Goal: Task Accomplishment & Management: Manage account settings

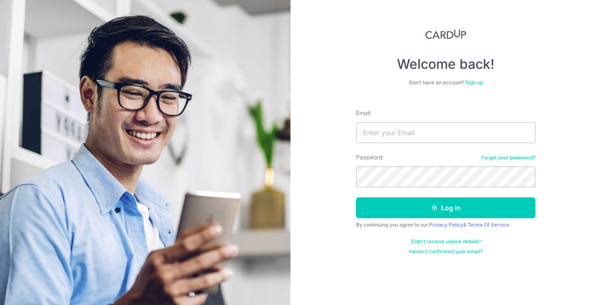
click at [384, 130] on input "Email" at bounding box center [445, 132] width 179 height 21
click at [404, 144] on form "Email Password Forgot your password? Log in By continuing you agree to our Priv…" at bounding box center [445, 179] width 179 height 152
click at [404, 131] on input "Email" at bounding box center [445, 132] width 179 height 21
type input "[EMAIL_ADDRESS][DOMAIN_NAME]"
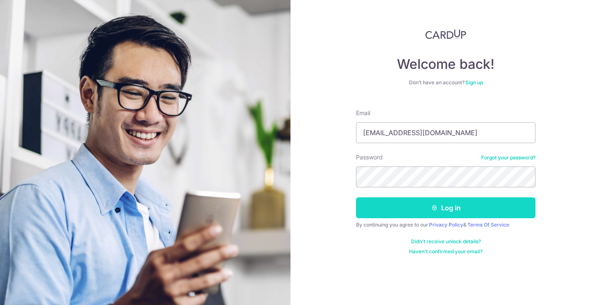
click at [423, 202] on button "Log in" at bounding box center [445, 207] width 179 height 21
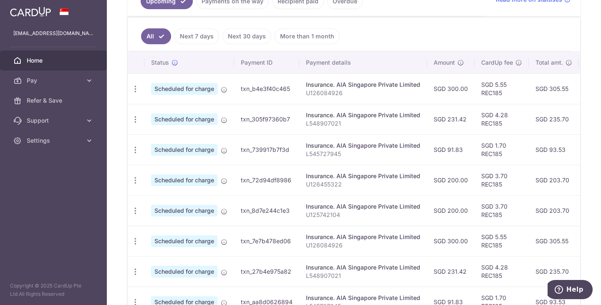
scroll to position [209, 0]
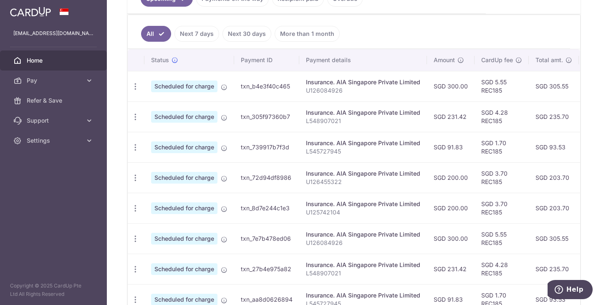
click at [394, 47] on ul "All Next 7 days Next 30 days More than 1 month" at bounding box center [349, 32] width 442 height 34
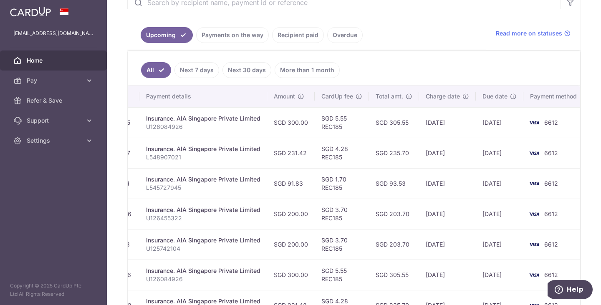
scroll to position [214, 0]
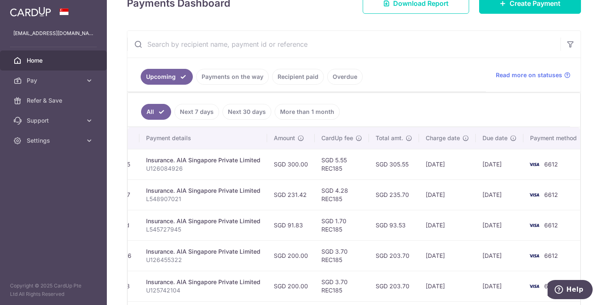
click at [232, 78] on link "Payments on the way" at bounding box center [232, 77] width 73 height 16
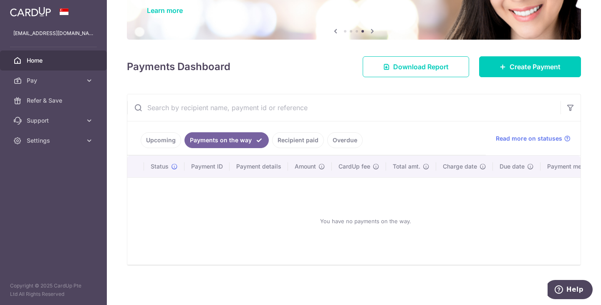
click at [299, 133] on link "Recipient paid" at bounding box center [298, 140] width 52 height 16
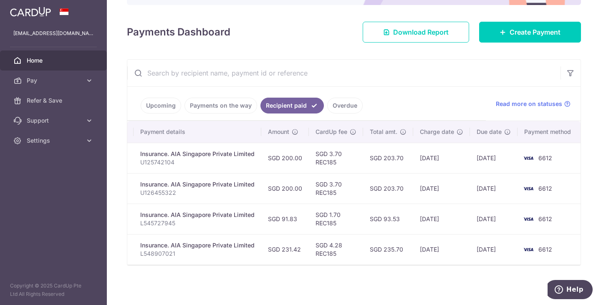
scroll to position [0, 0]
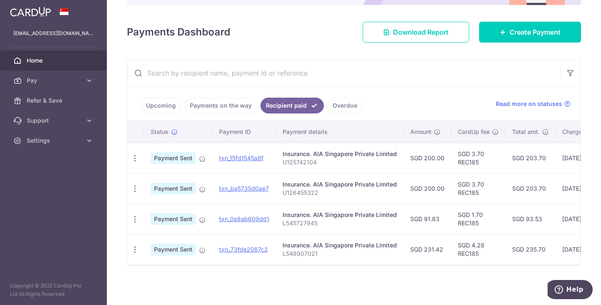
click at [164, 106] on link "Upcoming" at bounding box center [161, 106] width 40 height 16
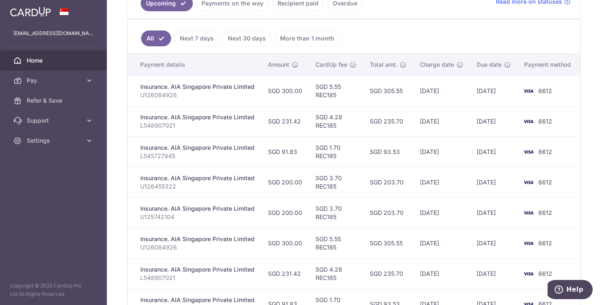
scroll to position [204, 0]
click at [451, 153] on td "02/10/2025" at bounding box center [441, 151] width 57 height 30
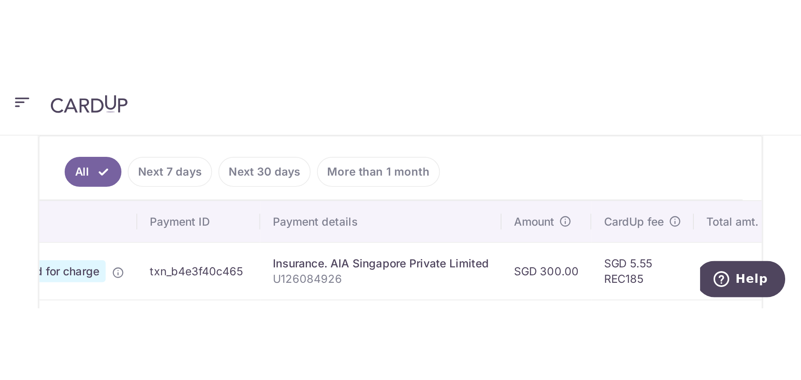
scroll to position [201, 0]
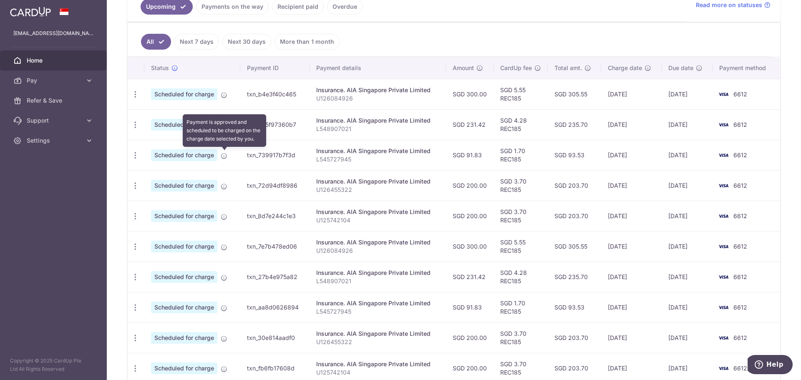
click at [224, 157] on icon at bounding box center [224, 156] width 7 height 7
click at [135, 156] on icon "button" at bounding box center [135, 155] width 9 height 9
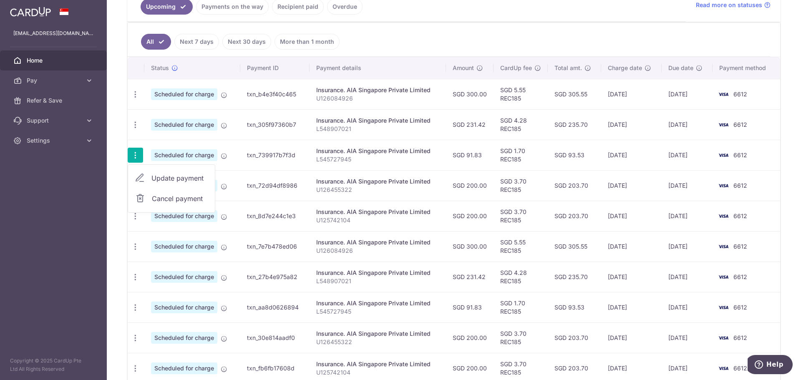
click at [157, 175] on span "Update payment" at bounding box center [179, 178] width 57 height 10
radio input "true"
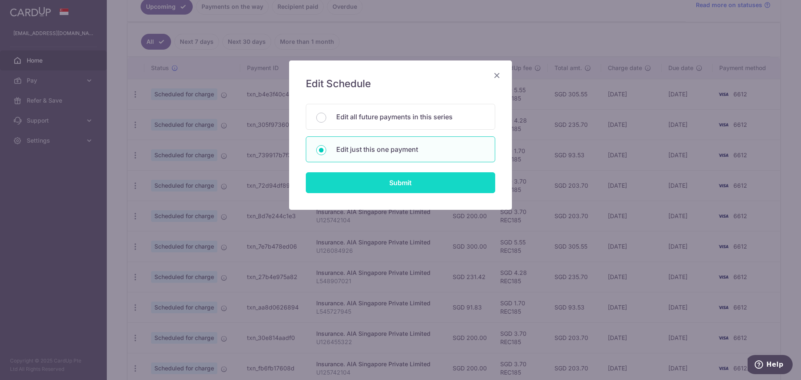
click at [410, 179] on input "Submit" at bounding box center [400, 182] width 189 height 21
radio input "true"
type input "91.83"
type input "07/10/2025"
type input "L545727945"
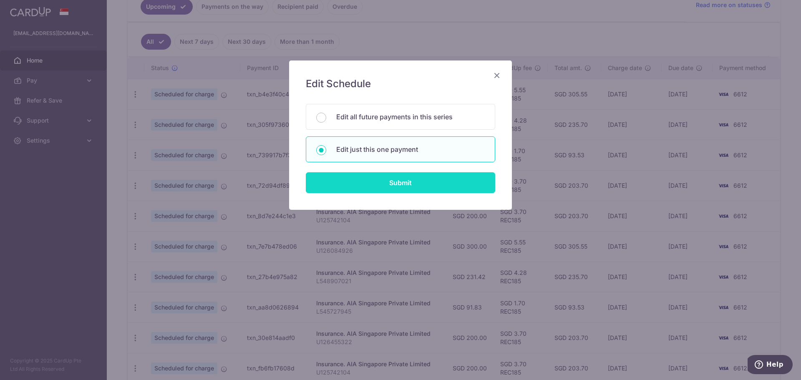
type input "REC185"
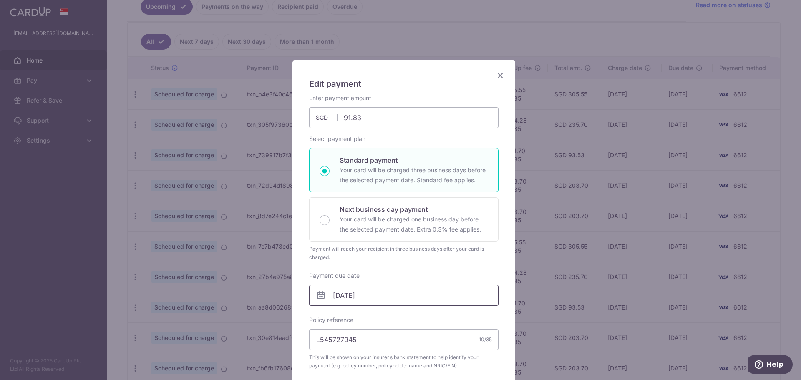
click at [363, 297] on input "07/10/2025" at bounding box center [403, 295] width 189 height 21
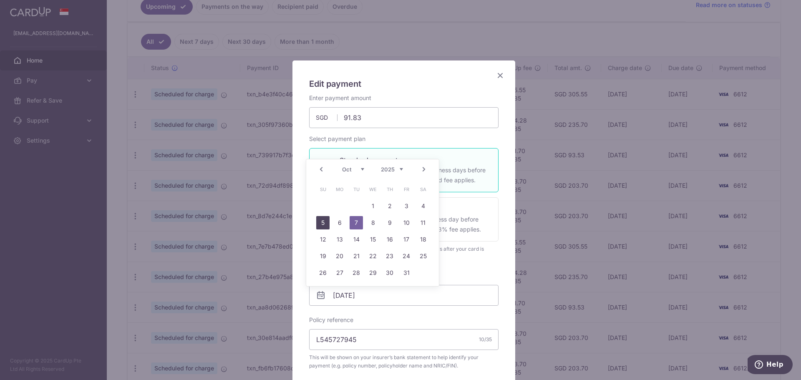
click at [325, 224] on link "5" at bounding box center [322, 222] width 13 height 13
type input "[DATE]"
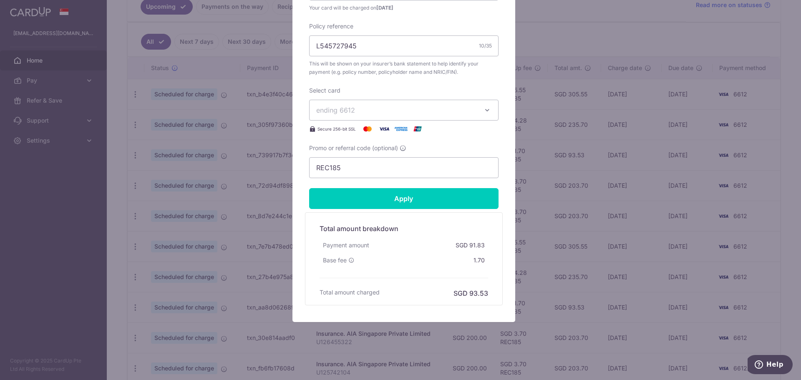
scroll to position [308, 0]
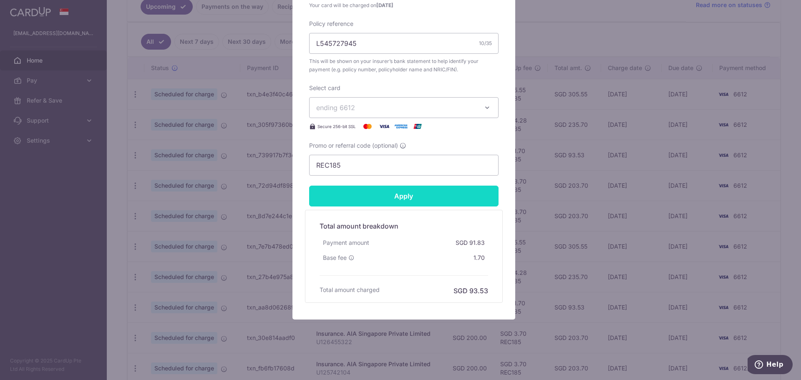
click at [401, 197] on input "Apply" at bounding box center [403, 196] width 189 height 21
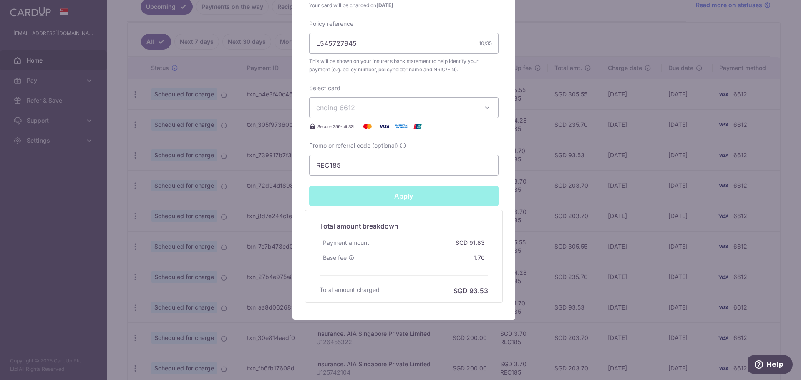
type input "Successfully Applied"
click at [586, 203] on div "Edit payment By clicking apply, you will make changes to all payments to AIA Si…" at bounding box center [400, 190] width 801 height 380
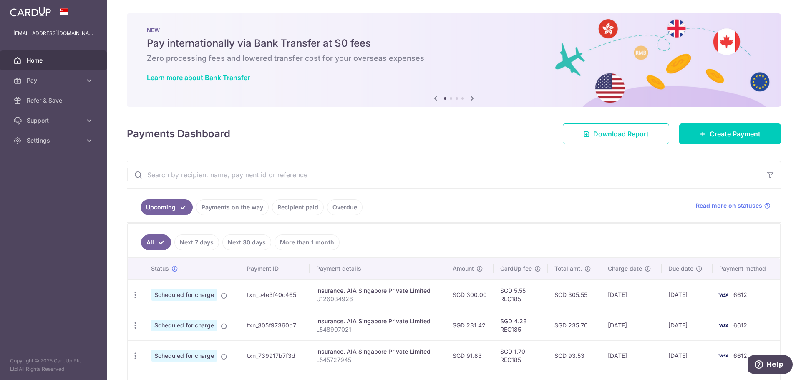
drag, startPoint x: 297, startPoint y: 206, endPoint x: 302, endPoint y: 206, distance: 5.5
click at [297, 206] on link "Recipient paid" at bounding box center [298, 207] width 52 height 16
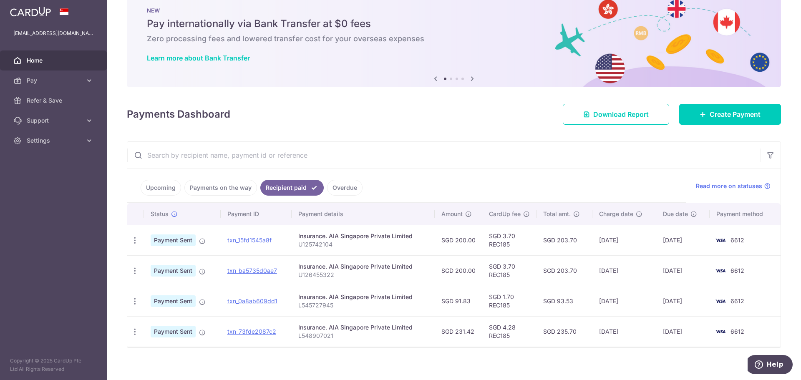
scroll to position [27, 0]
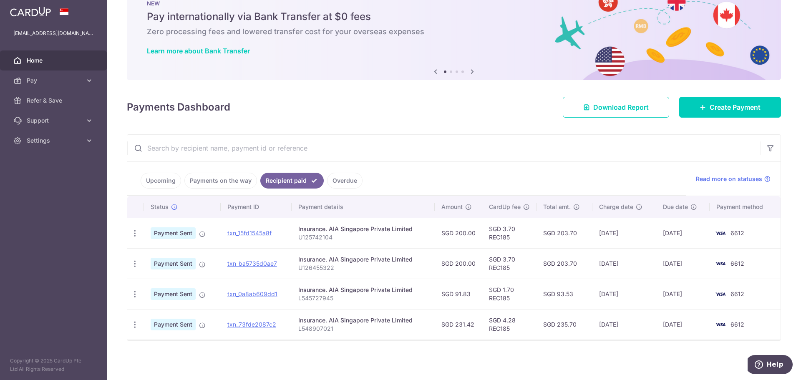
click at [339, 181] on link "Overdue" at bounding box center [344, 181] width 35 height 16
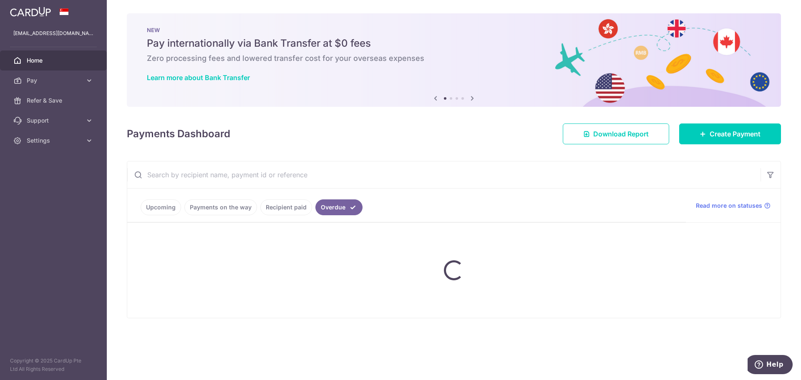
scroll to position [0, 0]
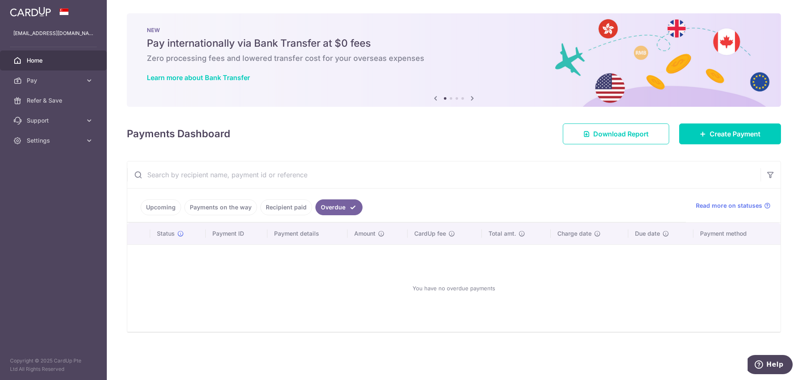
click at [292, 208] on link "Recipient paid" at bounding box center [286, 207] width 52 height 16
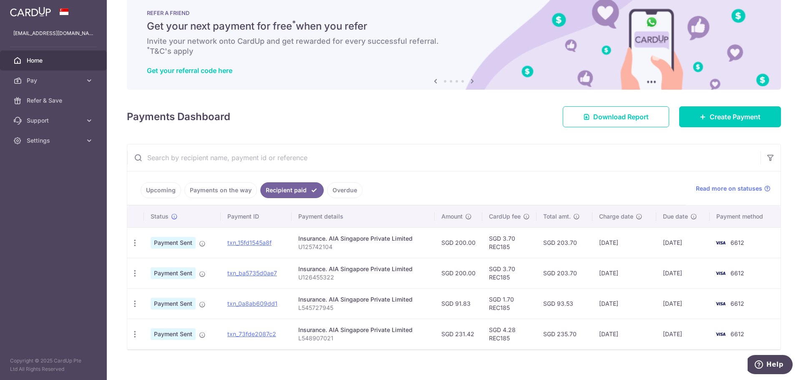
scroll to position [27, 0]
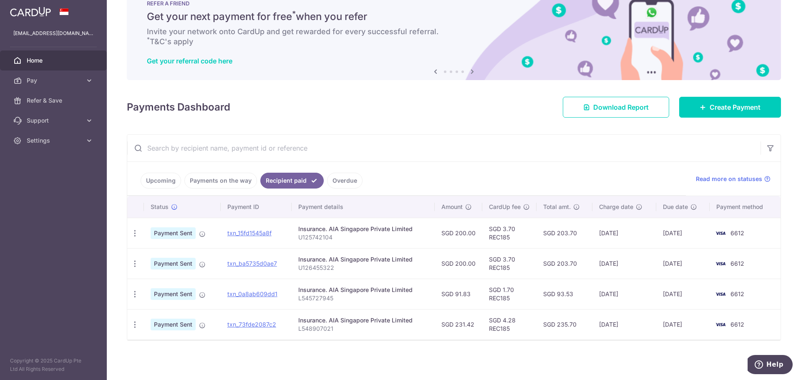
drag, startPoint x: 160, startPoint y: 166, endPoint x: 160, endPoint y: 174, distance: 7.1
click at [160, 169] on ul "Upcoming Payments on the way Recipient paid Overdue" at bounding box center [406, 179] width 559 height 34
click at [160, 176] on link "Upcoming" at bounding box center [161, 181] width 40 height 16
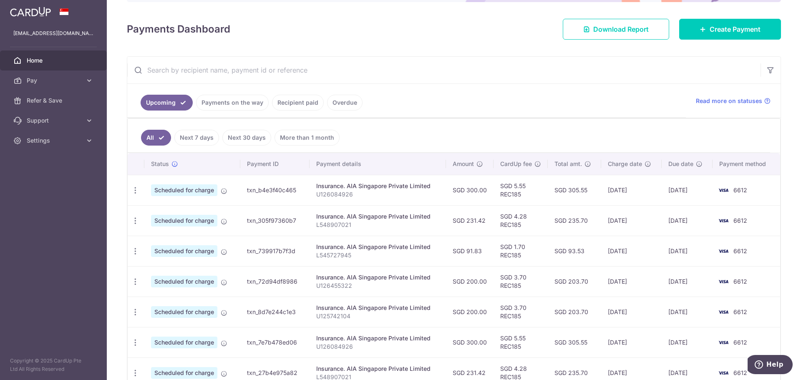
scroll to position [125, 0]
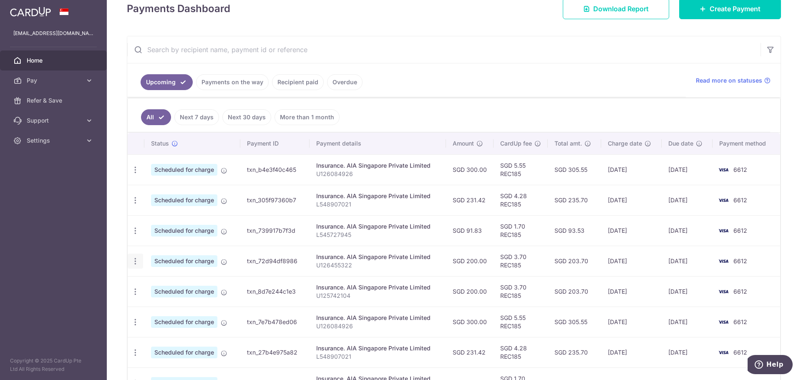
click at [140, 259] on div "Update payment Cancel payment" at bounding box center [135, 261] width 15 height 15
click at [134, 262] on icon "button" at bounding box center [135, 261] width 9 height 9
click at [172, 284] on span "Update payment" at bounding box center [179, 284] width 57 height 10
radio input "true"
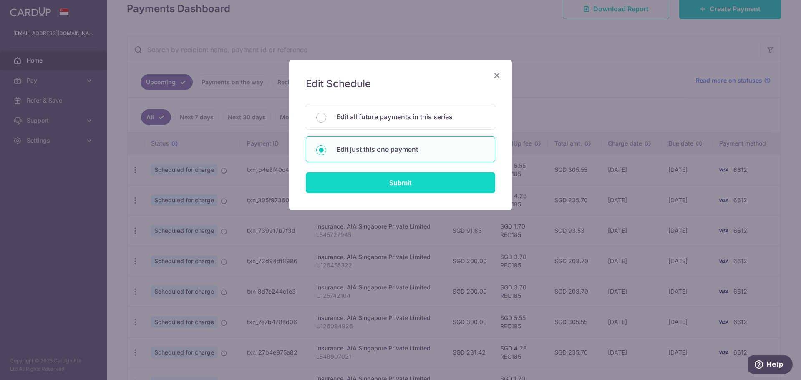
click at [390, 188] on input "Submit" at bounding box center [400, 182] width 189 height 21
radio input "true"
type input "200.00"
type input "16/10/2025"
type input "U126455322"
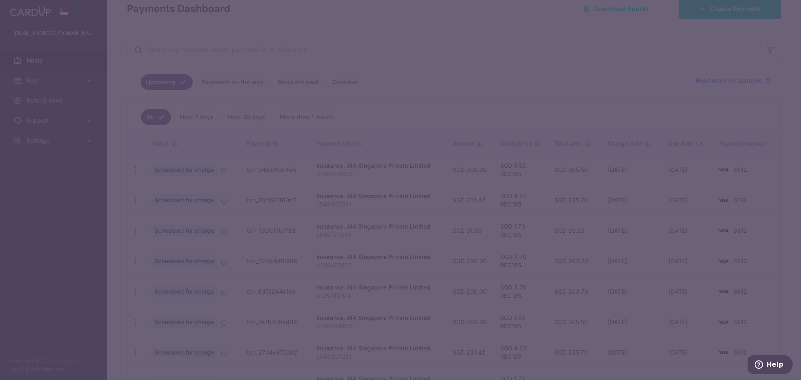
type input "REC185"
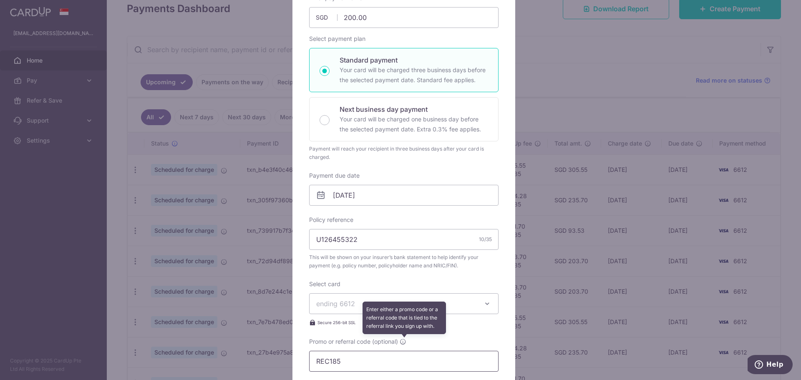
scroll to position [250, 0]
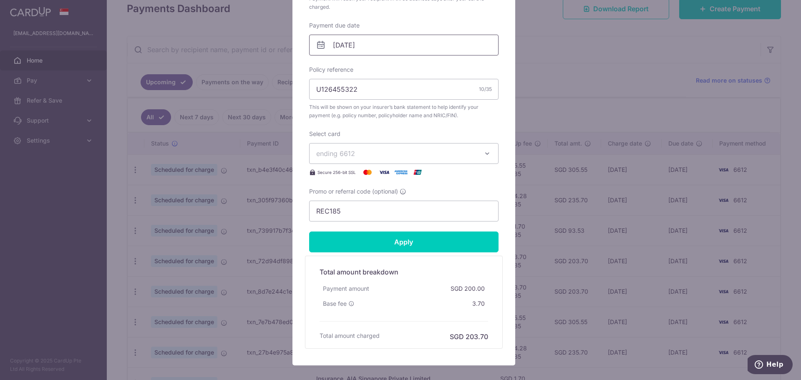
click at [346, 43] on input "16/10/2025" at bounding box center [403, 45] width 189 height 21
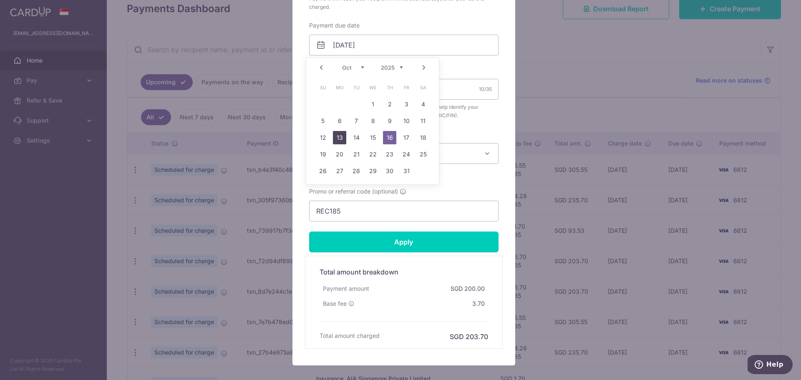
click at [345, 139] on link "13" at bounding box center [339, 137] width 13 height 13
type input "13/10/2025"
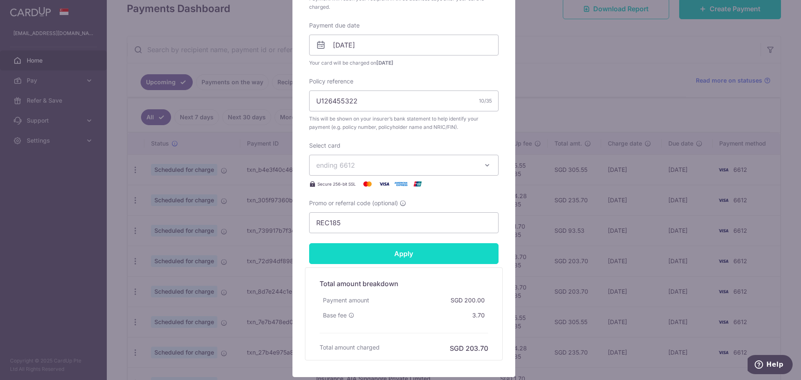
click at [418, 257] on input "Apply" at bounding box center [403, 253] width 189 height 21
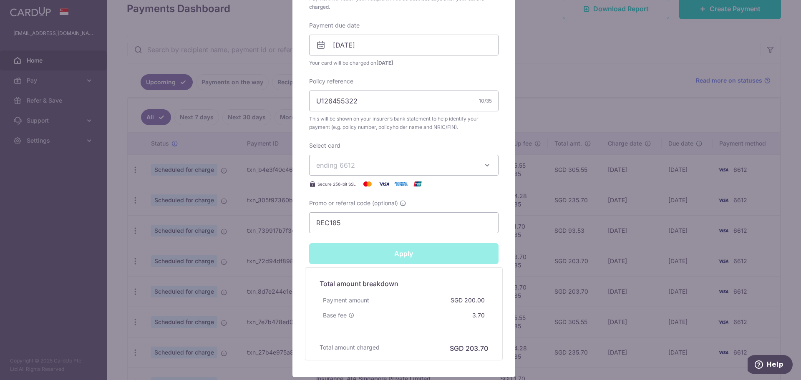
type input "Successfully Applied"
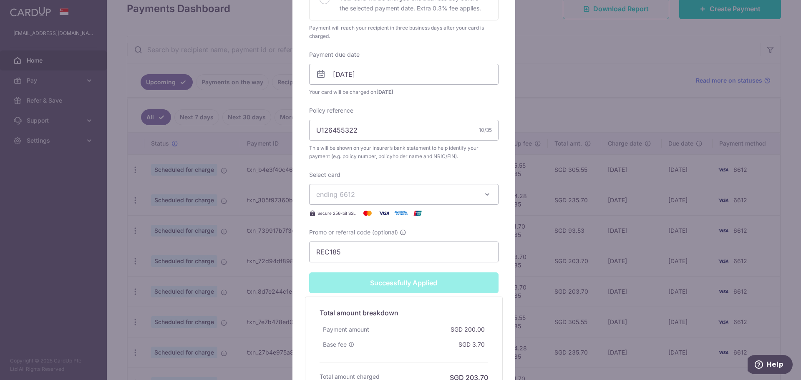
scroll to position [280, 0]
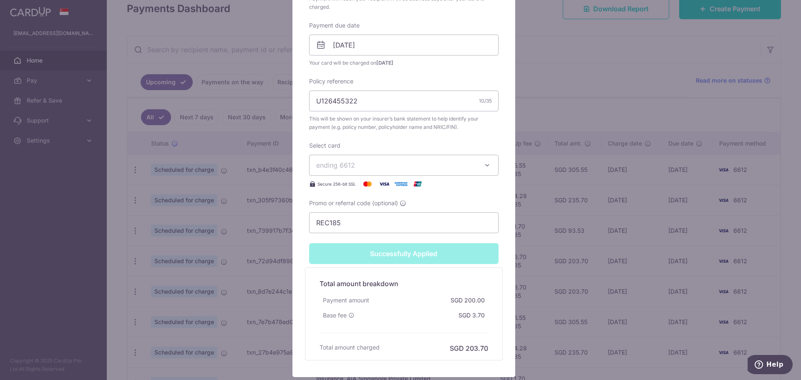
click at [568, 76] on div "Edit payment By clicking apply, you will make changes to all payments to AIA Si…" at bounding box center [400, 190] width 801 height 380
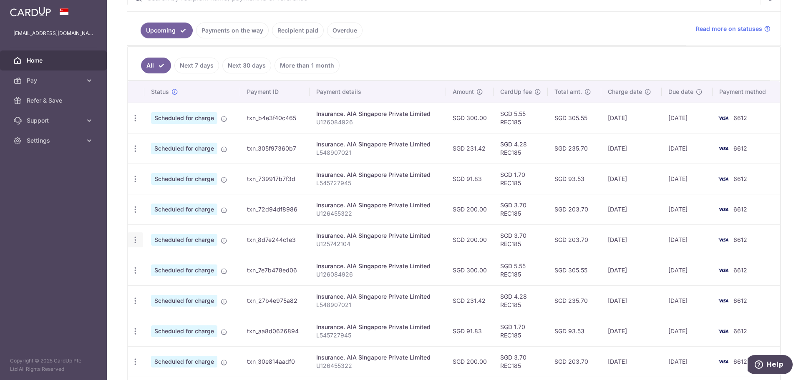
click at [139, 239] on icon "button" at bounding box center [135, 240] width 9 height 9
click at [165, 259] on span "Update payment" at bounding box center [179, 263] width 57 height 10
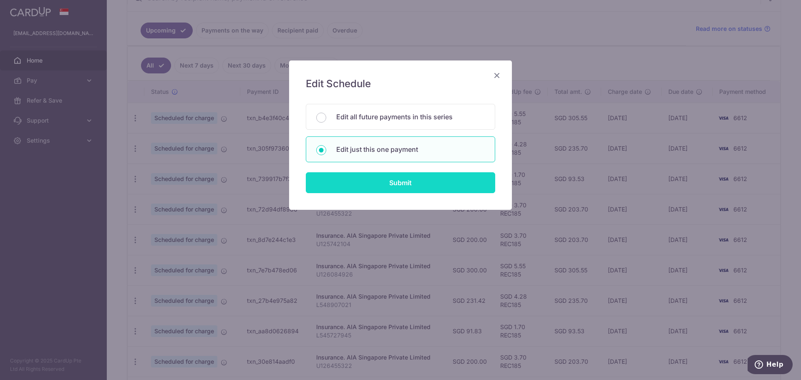
click at [383, 184] on input "Submit" at bounding box center [400, 182] width 189 height 21
radio input "true"
type input "200.00"
type input "[DATE]"
type input "U125742104"
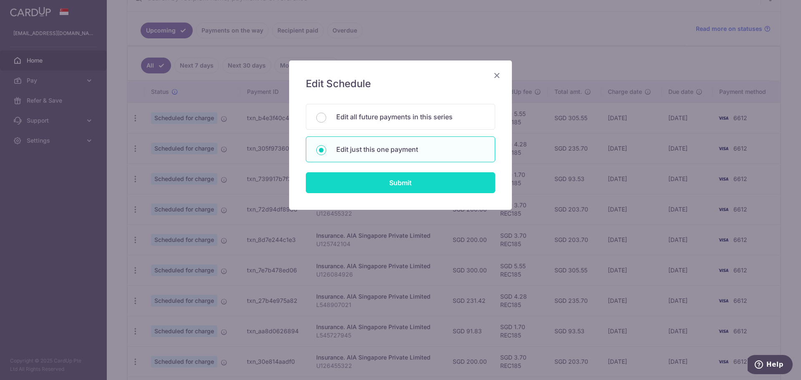
type input "REC185"
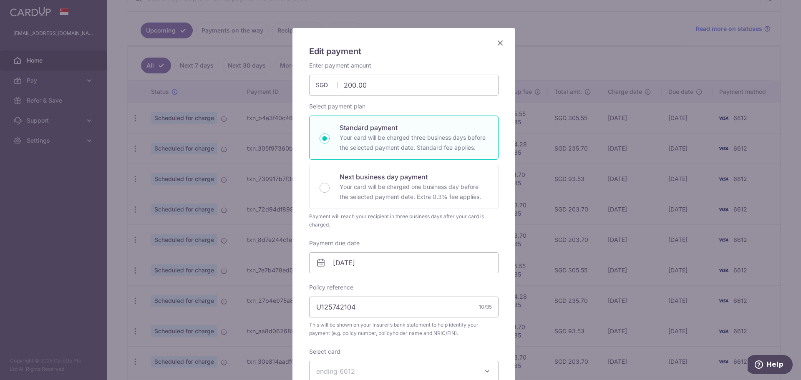
scroll to position [83, 0]
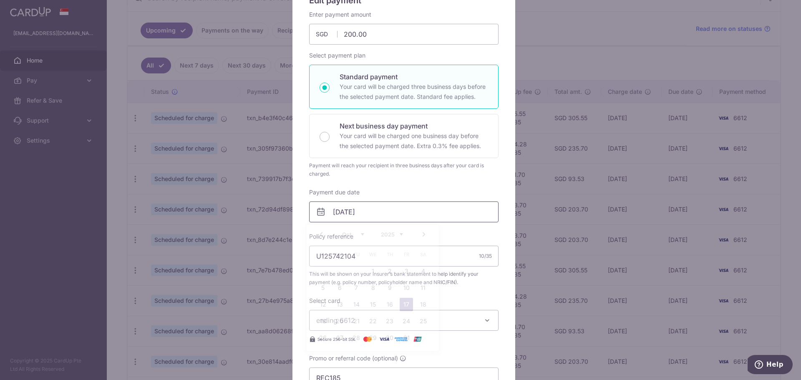
click at [340, 213] on input "[DATE]" at bounding box center [403, 211] width 189 height 21
click at [358, 305] on link "14" at bounding box center [356, 304] width 13 height 13
type input "[DATE]"
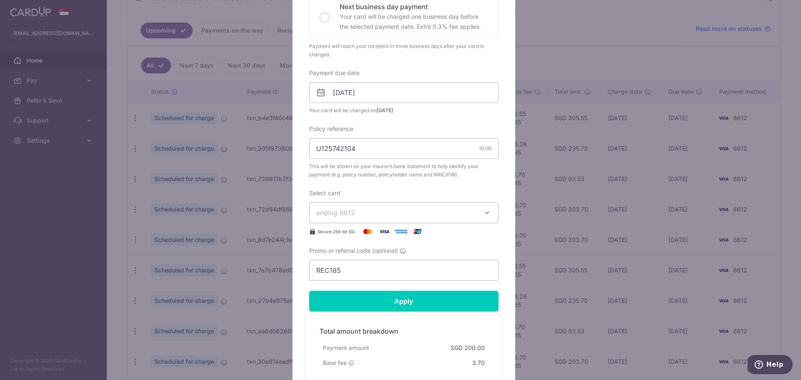
scroll to position [308, 0]
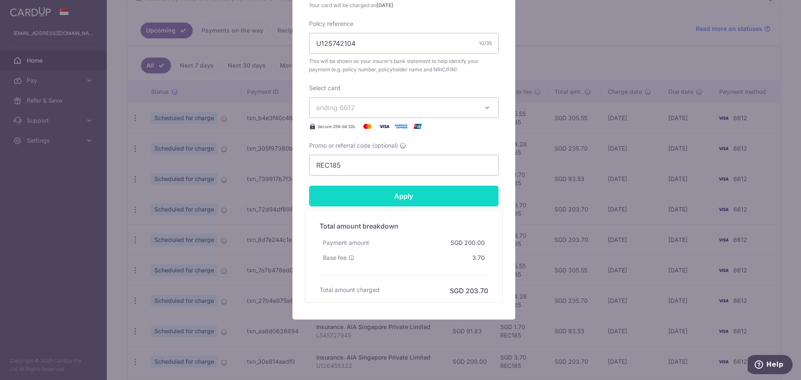
click at [396, 199] on input "Apply" at bounding box center [403, 196] width 189 height 21
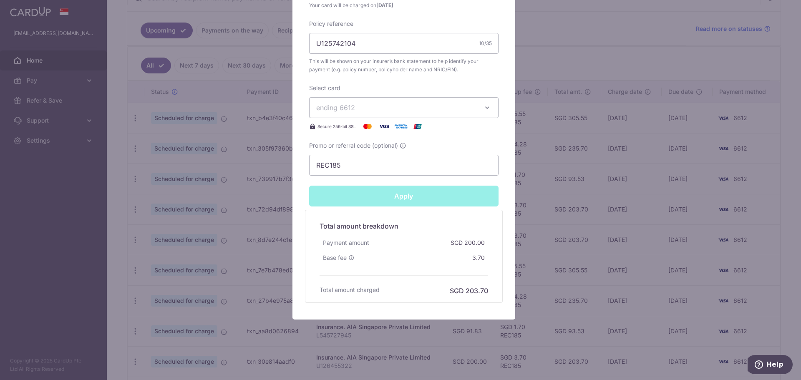
type input "Successfully Applied"
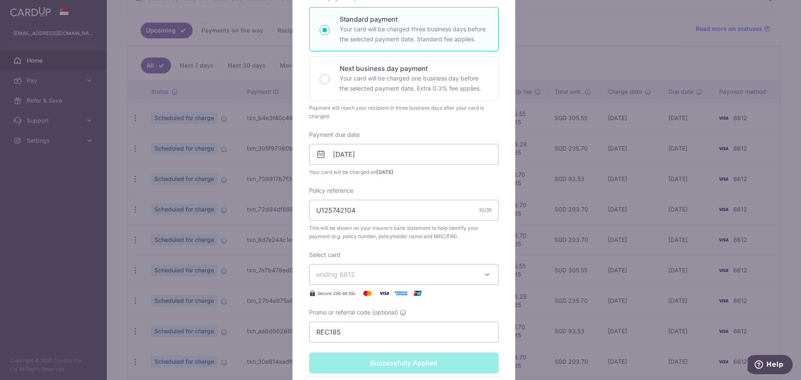
scroll to position [128, 0]
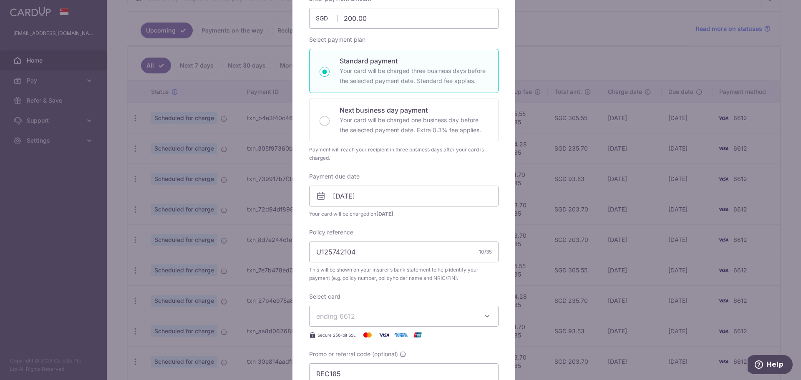
click at [576, 100] on div "Edit payment By clicking apply, you will make changes to all payments to AIA Si…" at bounding box center [400, 190] width 801 height 380
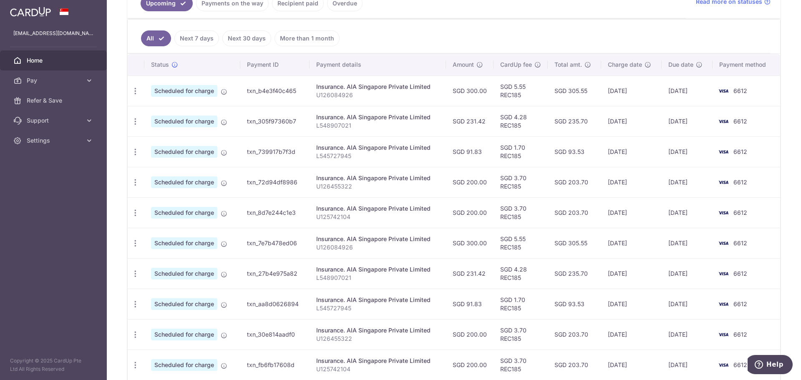
scroll to position [219, 0]
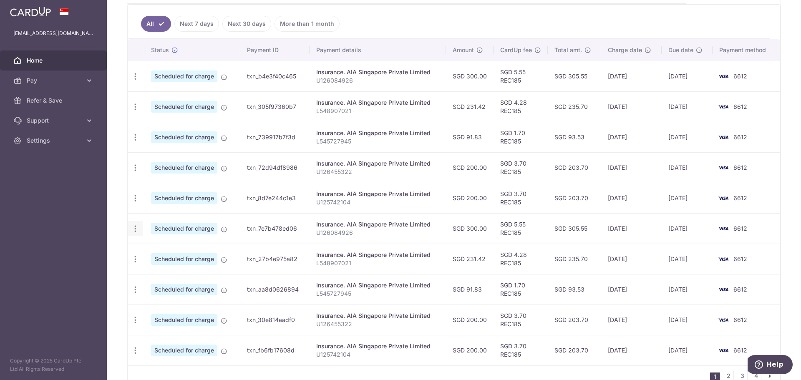
click at [132, 230] on icon "button" at bounding box center [135, 228] width 9 height 9
click at [167, 251] on span "Update payment" at bounding box center [179, 252] width 57 height 10
radio input "true"
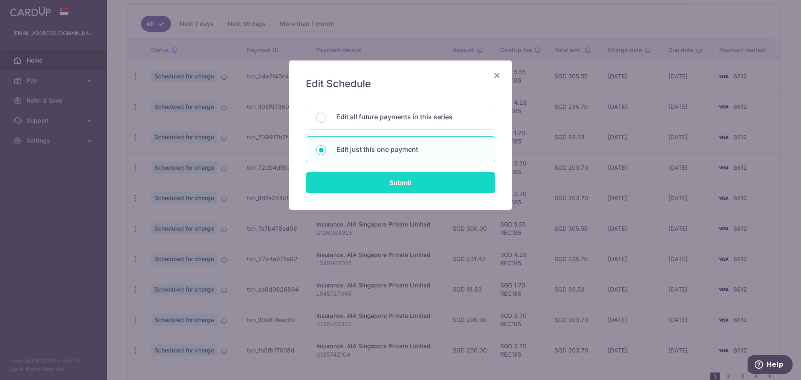
click at [438, 182] on input "Submit" at bounding box center [400, 182] width 189 height 21
radio input "true"
type input "300.00"
type input "25/10/2025"
type input "U126084926"
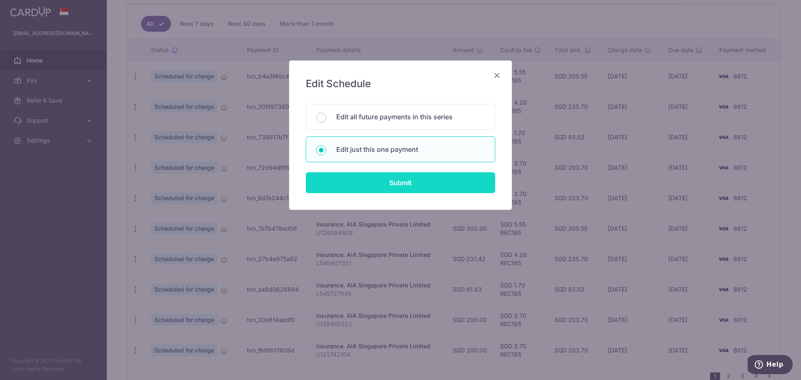
type input "REC185"
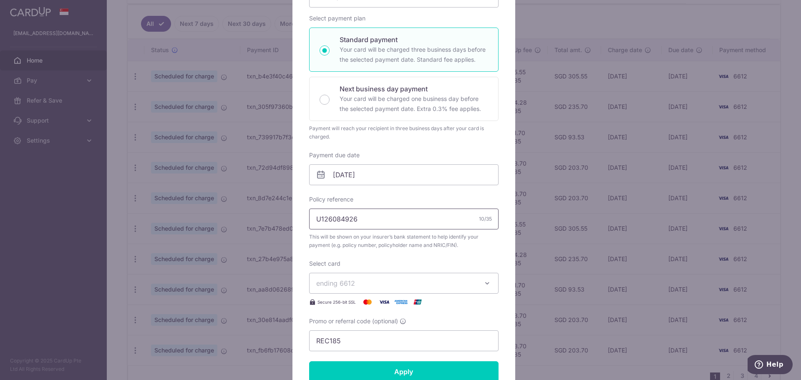
scroll to position [125, 0]
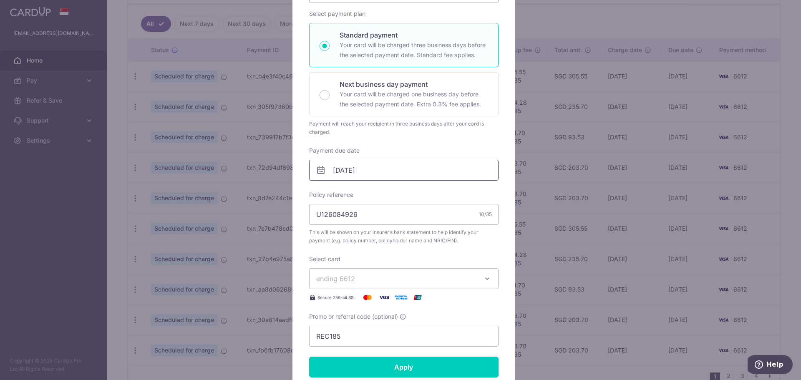
click at [370, 171] on input "25/10/2025" at bounding box center [403, 170] width 189 height 21
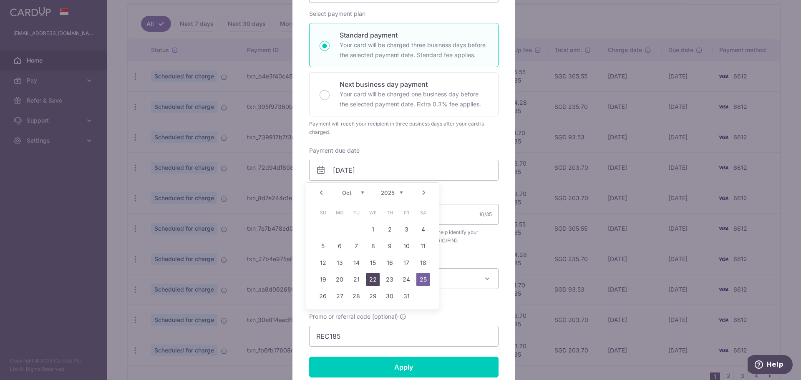
click at [375, 280] on link "22" at bounding box center [372, 279] width 13 height 13
type input "22/10/2025"
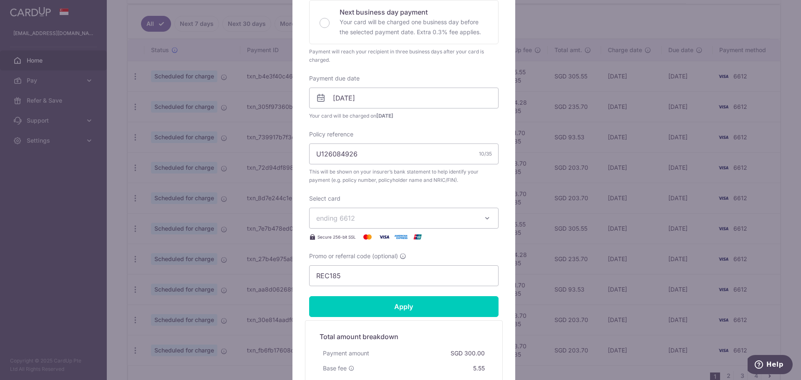
scroll to position [209, 0]
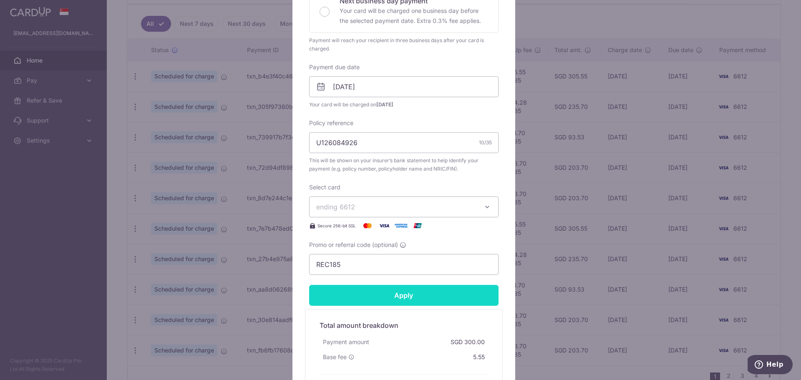
click at [400, 297] on input "Apply" at bounding box center [403, 295] width 189 height 21
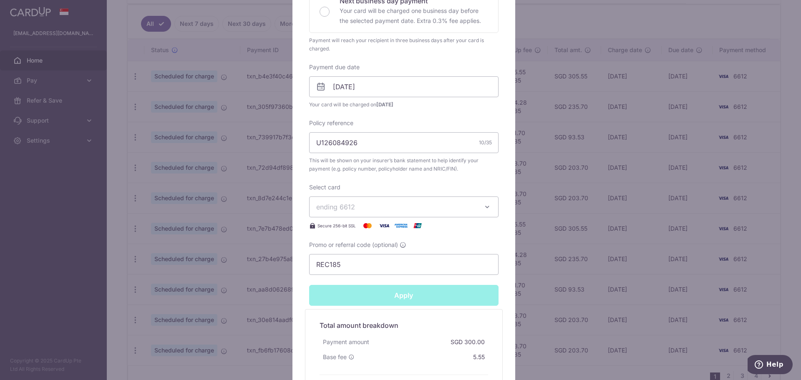
type input "Successfully Applied"
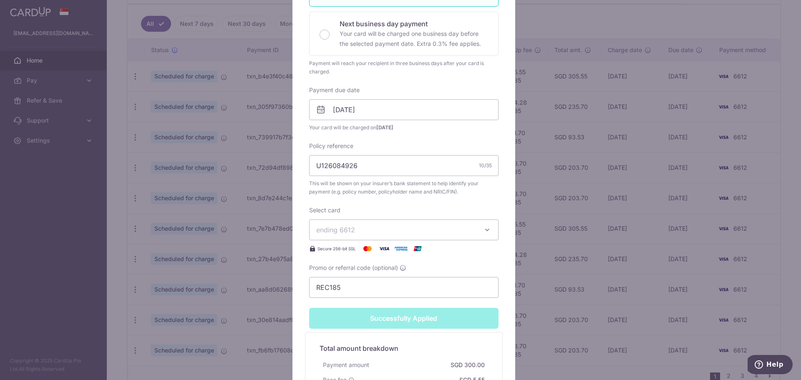
scroll to position [212, 0]
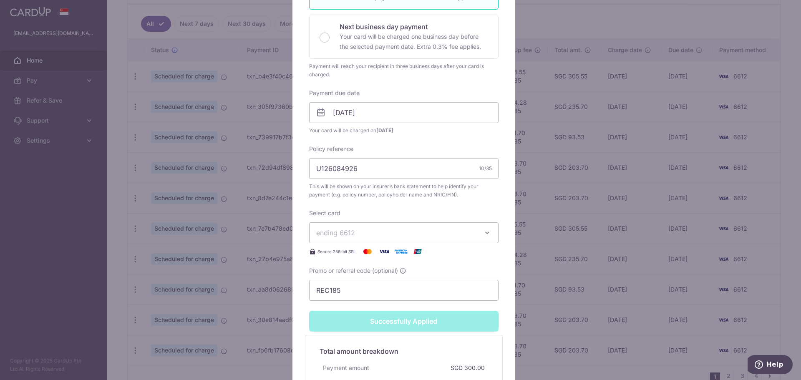
click at [623, 222] on div "Edit payment By clicking apply, you will make changes to all payments to AIA Si…" at bounding box center [400, 190] width 801 height 380
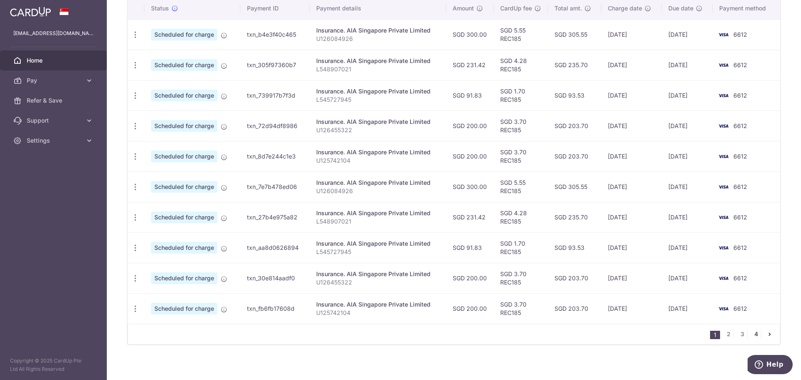
click at [751, 333] on link "4" at bounding box center [756, 334] width 10 height 10
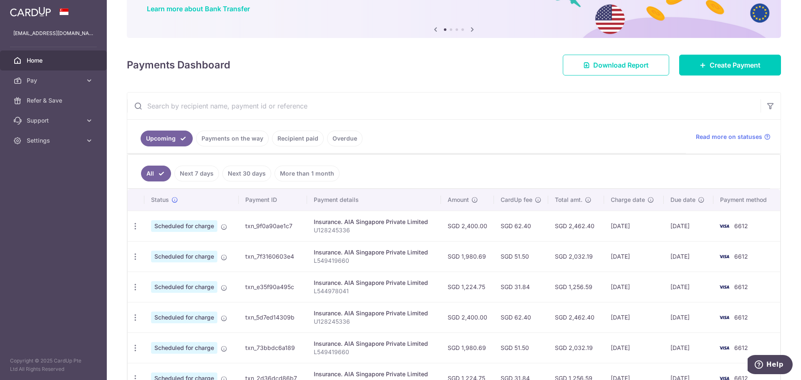
scroll to position [174, 0]
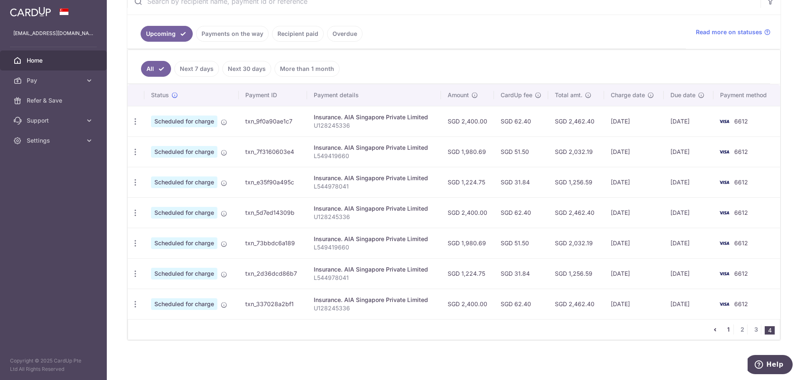
click at [723, 328] on link "1" at bounding box center [728, 330] width 10 height 10
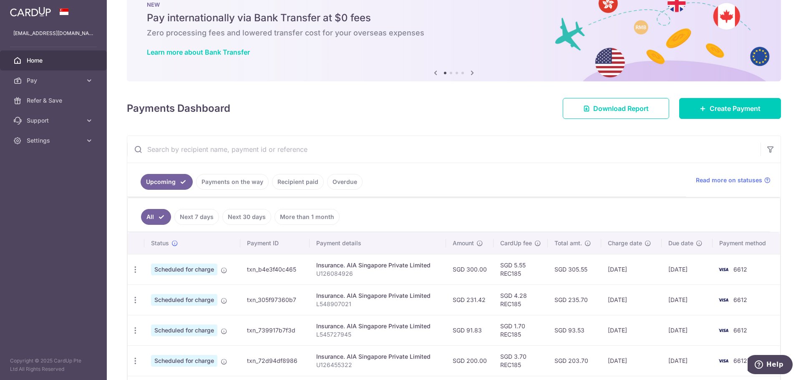
scroll to position [0, 0]
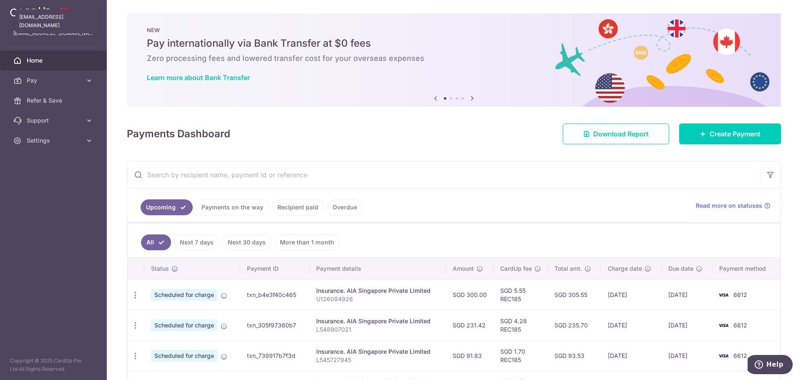
click at [62, 32] on p "thaddaeuskwok1@gmail.com" at bounding box center [53, 33] width 80 height 8
click at [70, 137] on span "Settings" at bounding box center [54, 140] width 55 height 8
click at [49, 178] on span "Logout" at bounding box center [54, 180] width 55 height 8
